Goal: Task Accomplishment & Management: Use online tool/utility

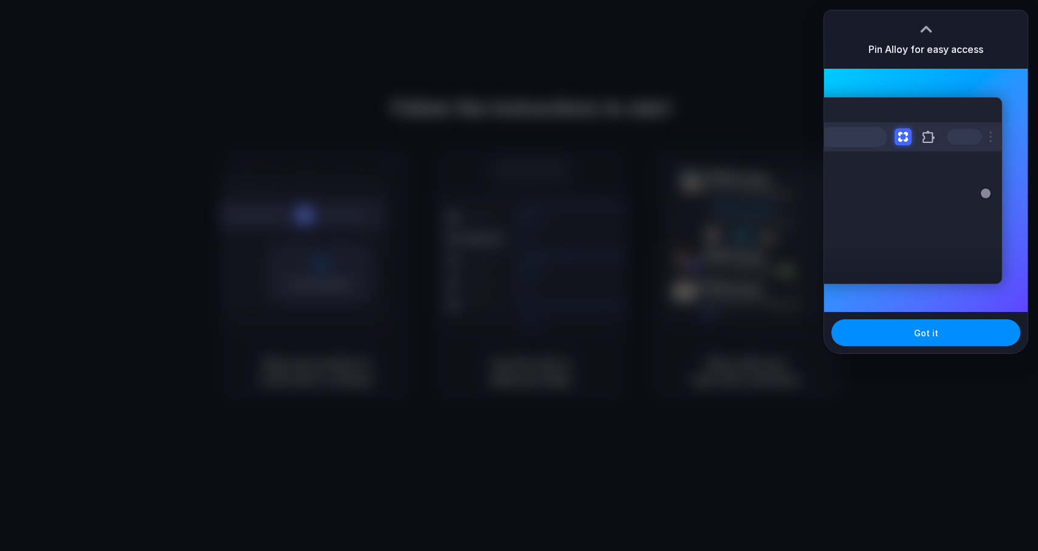
click at [994, 151] on div "Extensions Alloy · AI Prototyping for..." at bounding box center [911, 190] width 184 height 187
click at [915, 331] on span "Got it" at bounding box center [926, 332] width 24 height 13
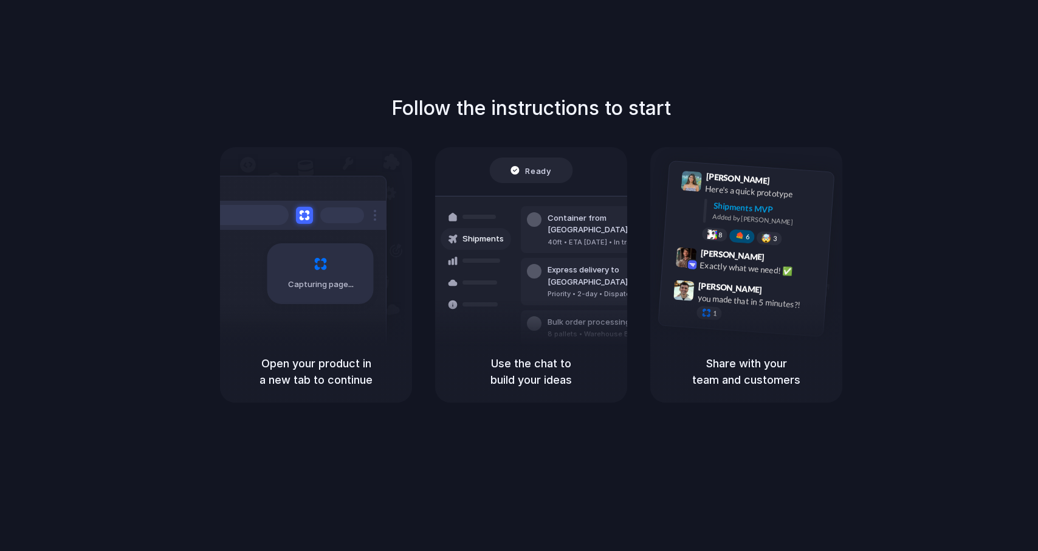
click at [538, 232] on div "Container from Shanghai 40ft • ETA Dec 28 • In transit" at bounding box center [603, 229] width 164 height 47
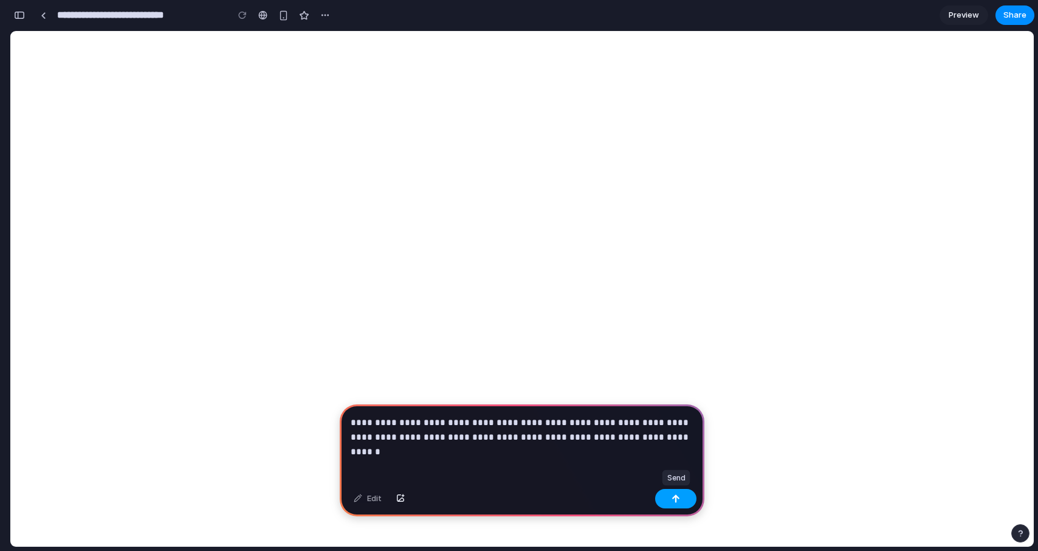
click at [664, 499] on button "button" at bounding box center [675, 498] width 41 height 19
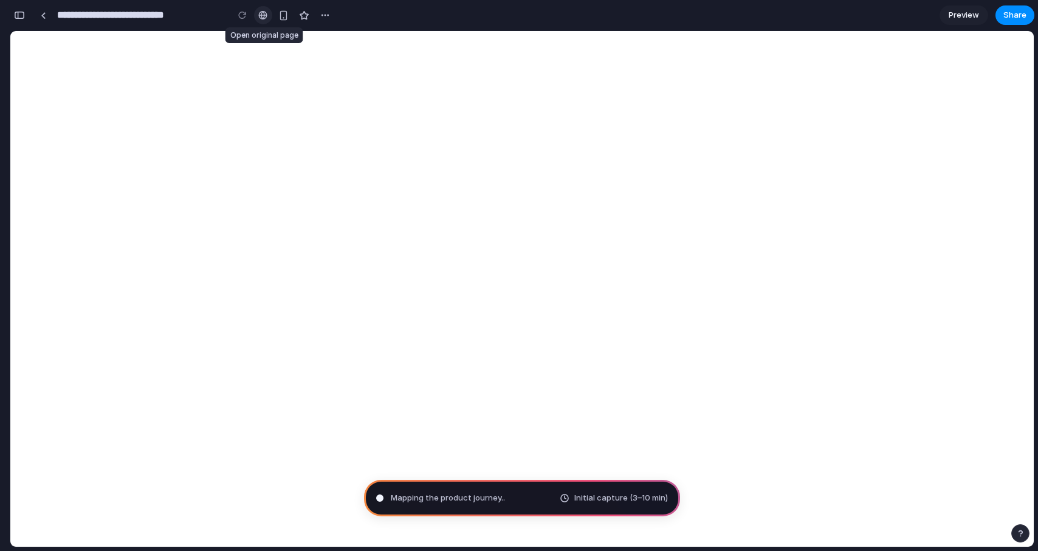
click at [262, 16] on div at bounding box center [262, 15] width 9 height 10
type input "**********"
click at [474, 499] on span "Performing digital alchemy ." at bounding box center [442, 498] width 103 height 12
click at [612, 497] on span "Initial capture (3–10 min)" at bounding box center [621, 498] width 94 height 12
